Goal: Task Accomplishment & Management: Manage account settings

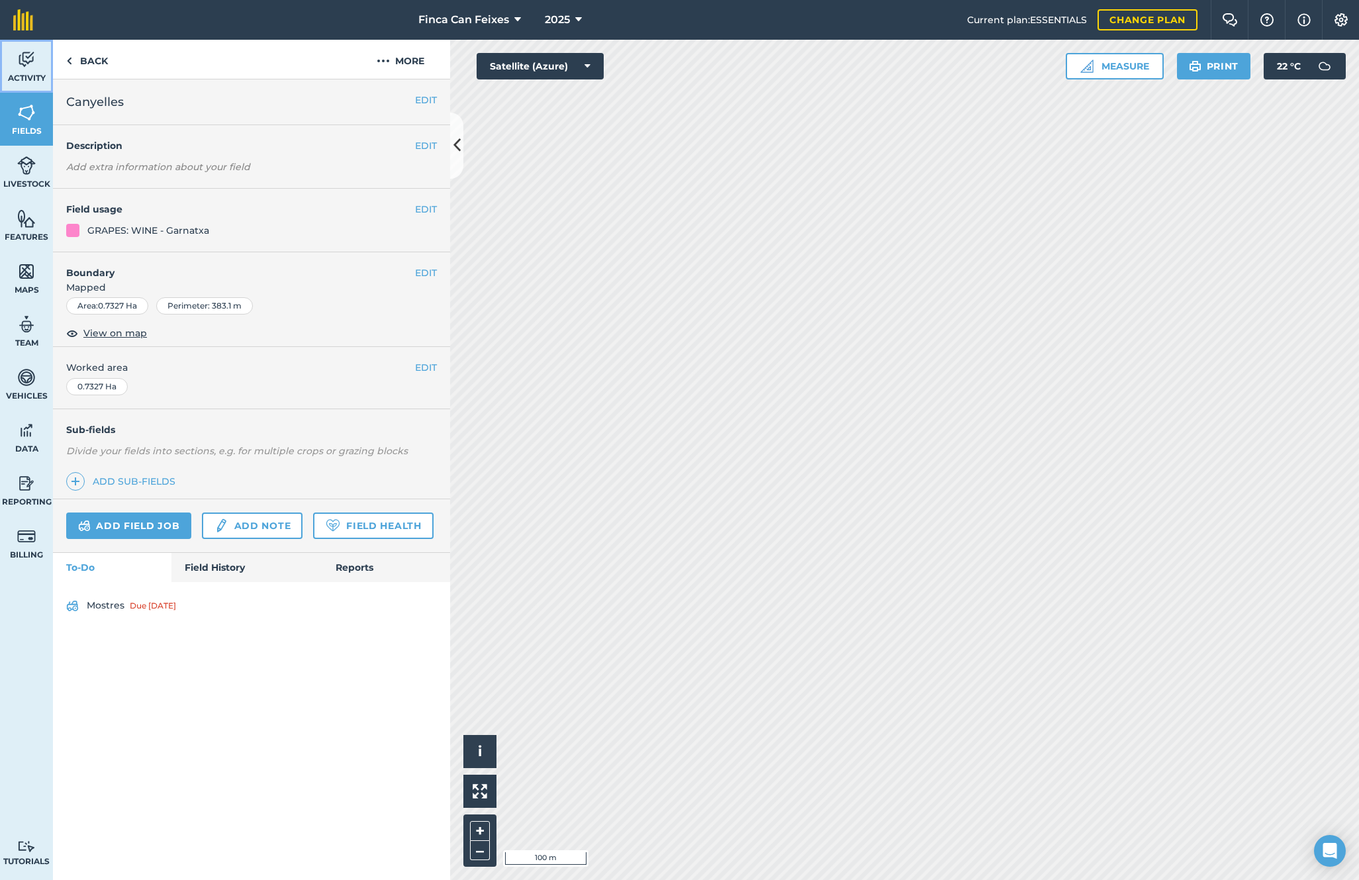
click at [27, 53] on img at bounding box center [26, 60] width 19 height 20
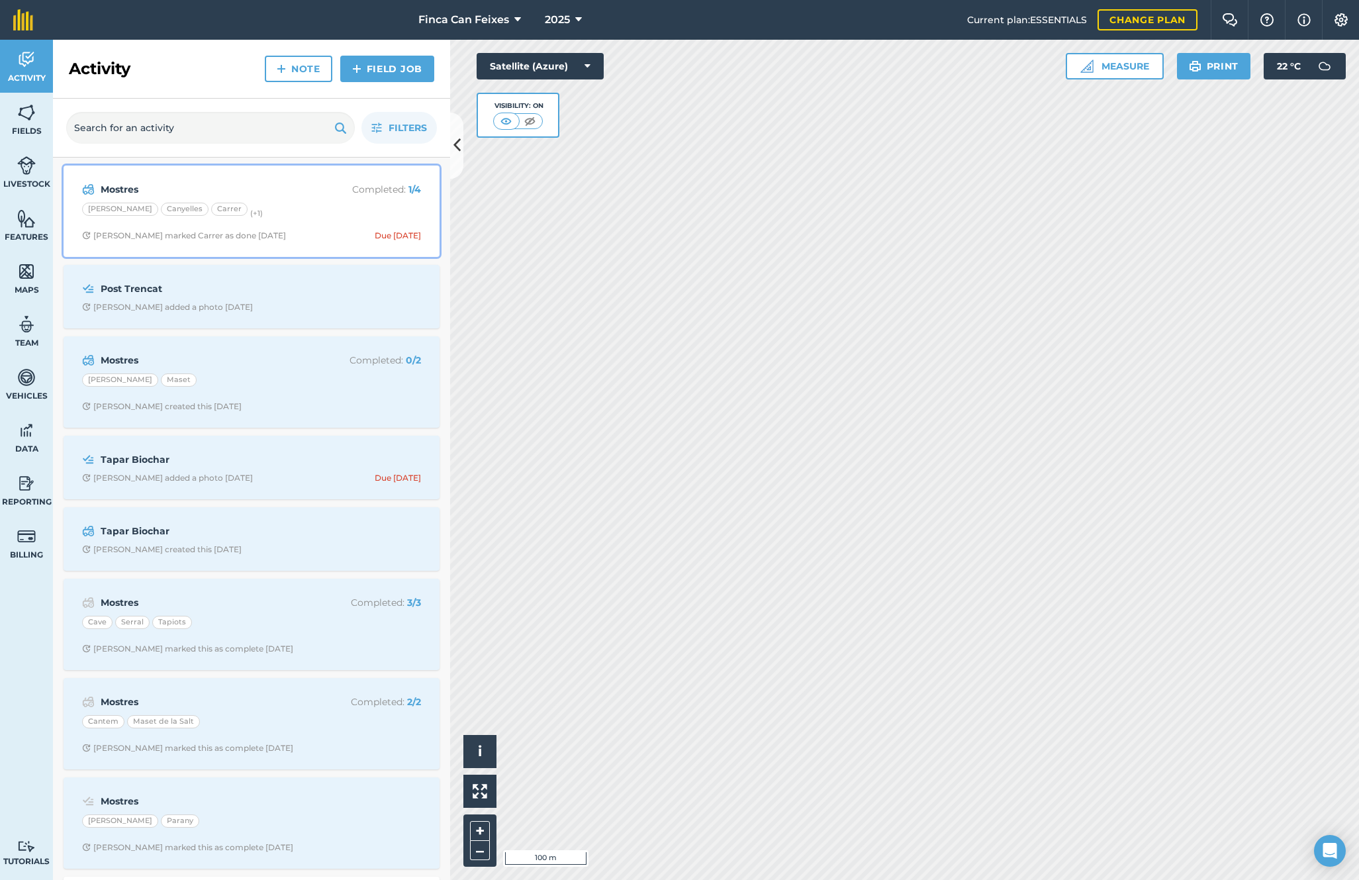
click at [266, 197] on div "Mostres Completed : 1 / 4" at bounding box center [251, 189] width 339 height 16
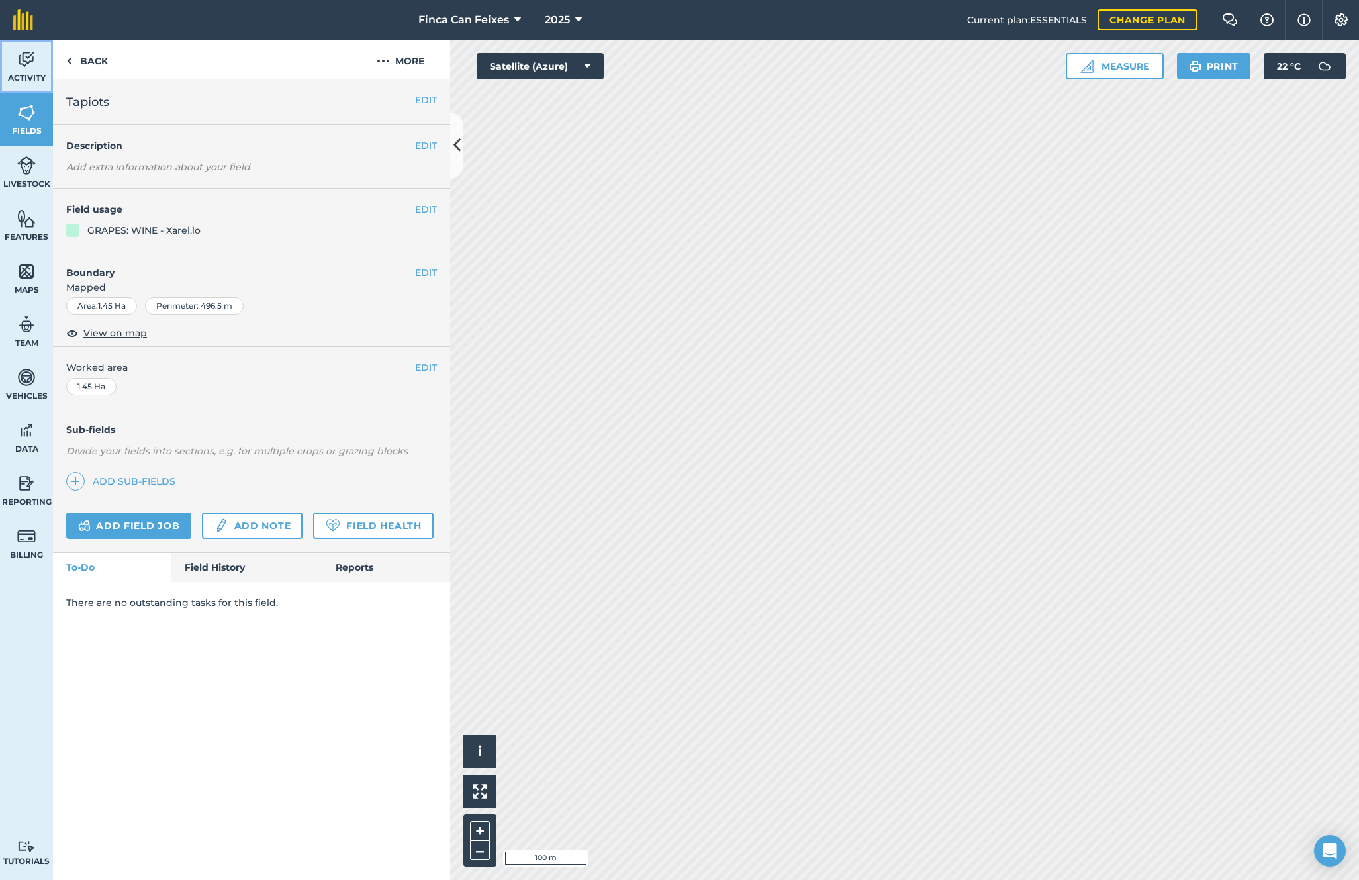
click at [26, 75] on span "Activity" at bounding box center [26, 78] width 53 height 11
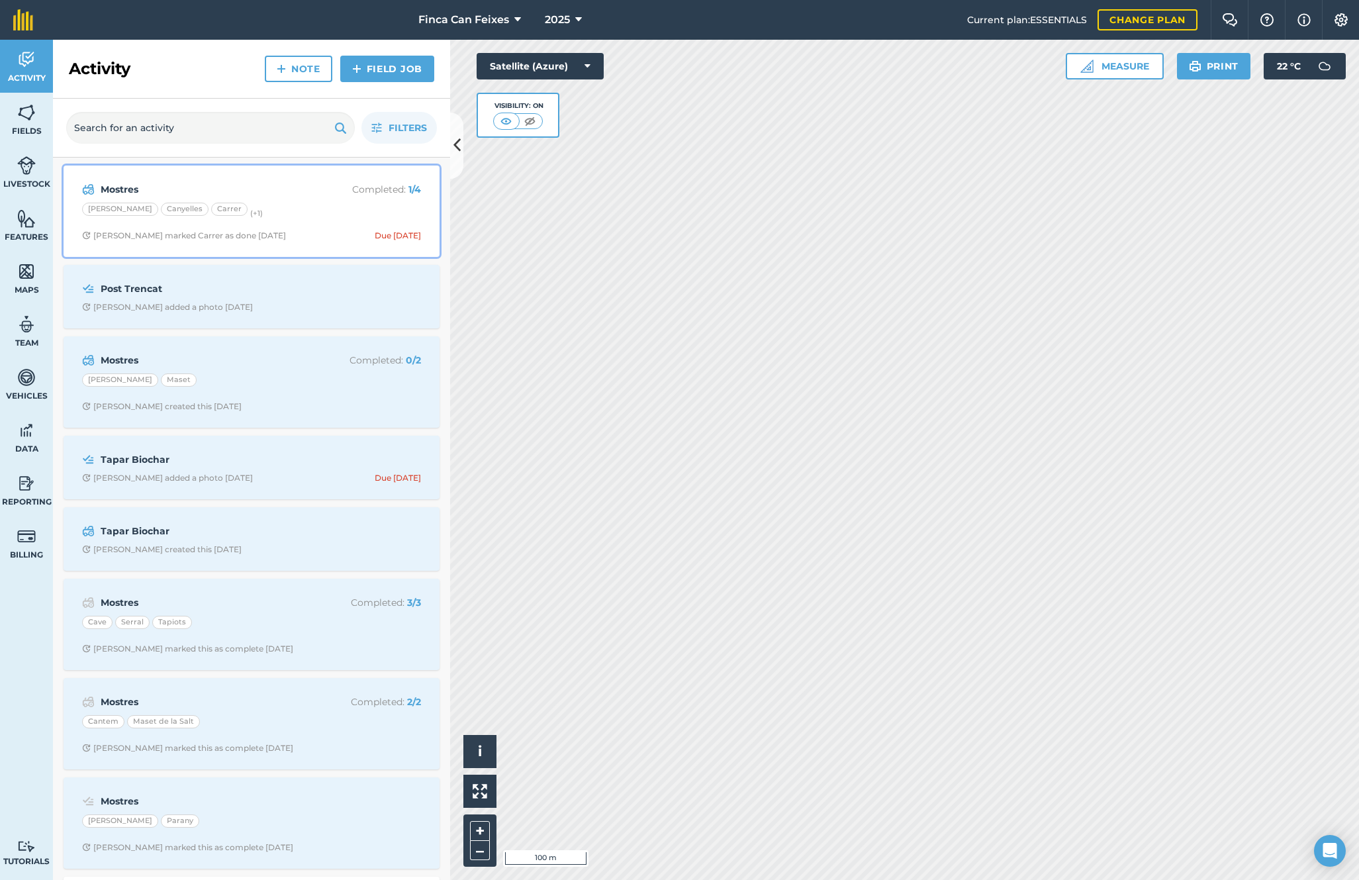
click at [240, 201] on div "Mostres Completed : 1 / 4 [PERSON_NAME] Canyelles Carrer (+ 1 ) [PERSON_NAME] m…" at bounding box center [252, 210] width 360 height 75
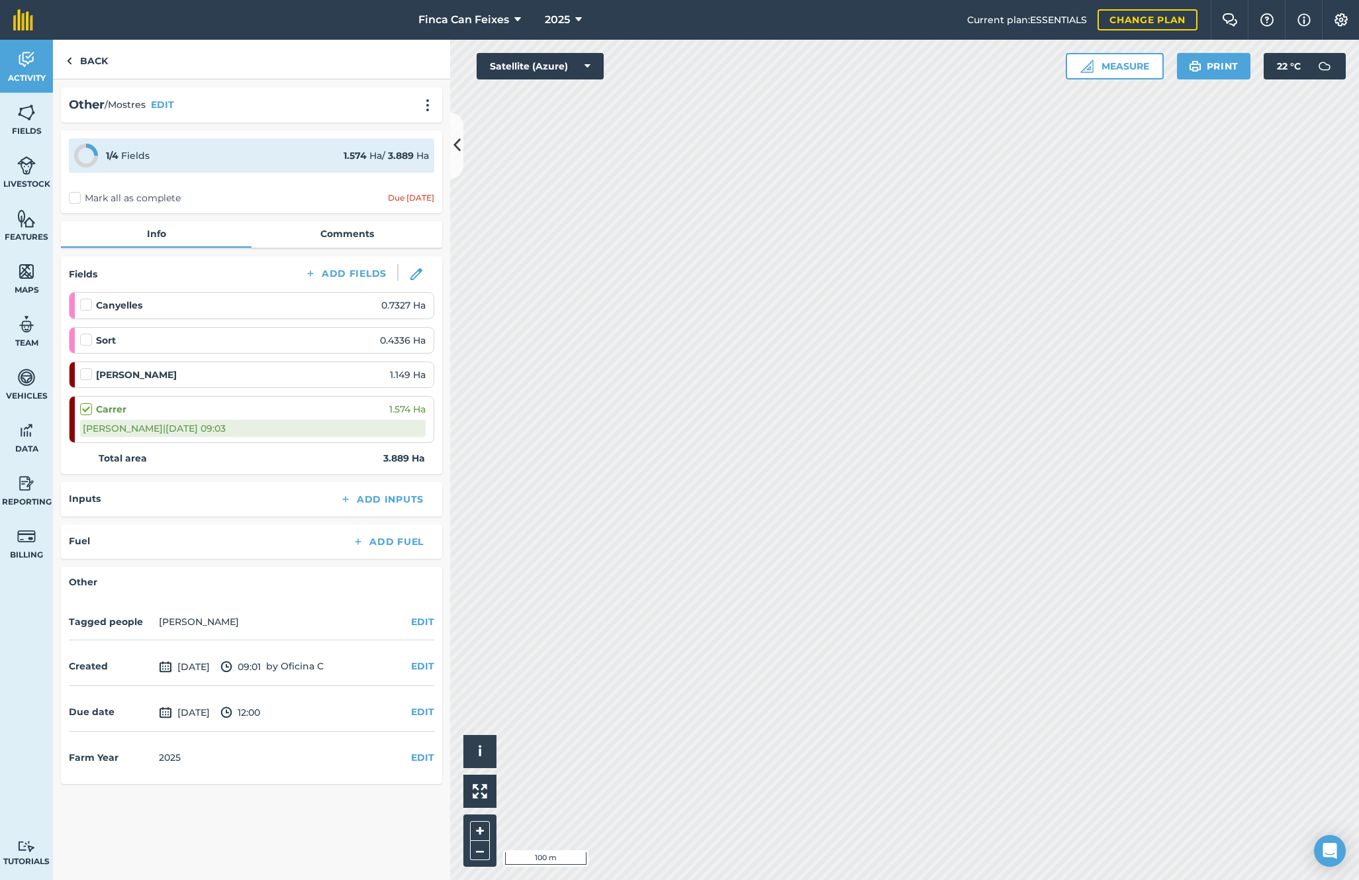
click at [87, 367] on label at bounding box center [88, 367] width 16 height 0
click at [87, 373] on input "checkbox" at bounding box center [84, 371] width 9 height 9
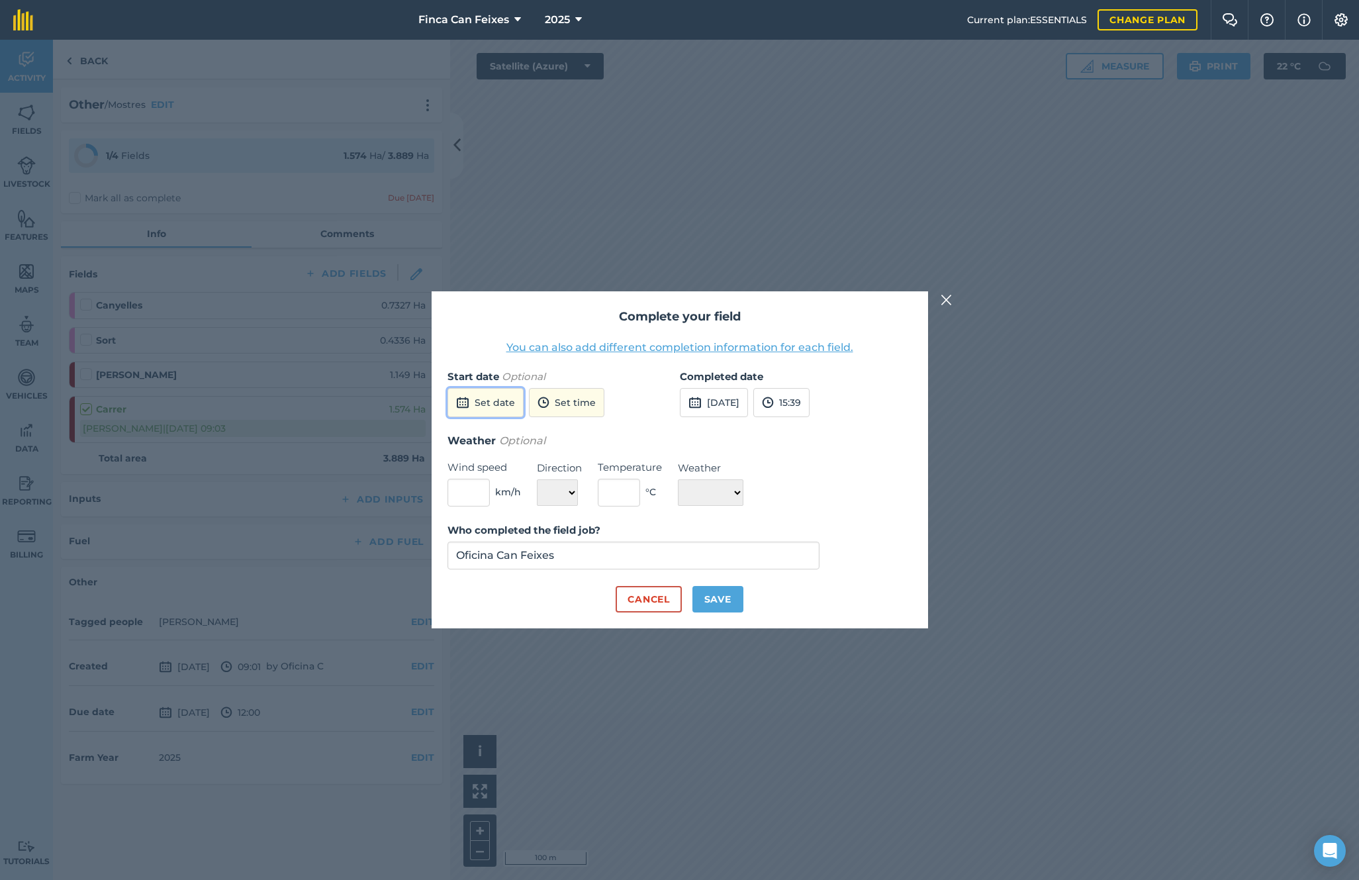
click at [509, 407] on button "Set date" at bounding box center [486, 402] width 76 height 29
click at [592, 473] on button "5" at bounding box center [587, 474] width 31 height 21
click at [706, 595] on button "Save" at bounding box center [718, 599] width 51 height 26
checkbox input "true"
